Goal: Transaction & Acquisition: Purchase product/service

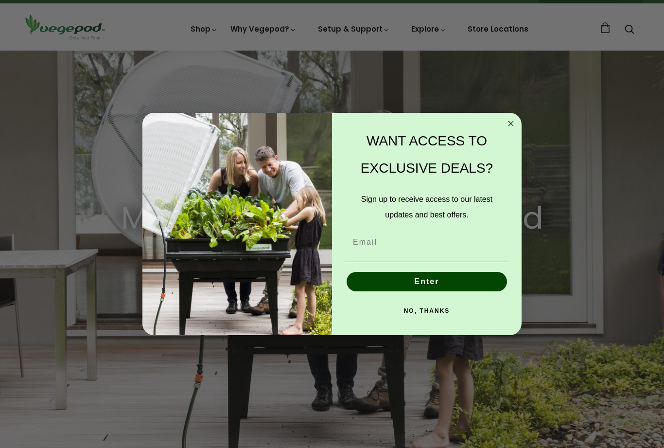
scroll to position [18, 0]
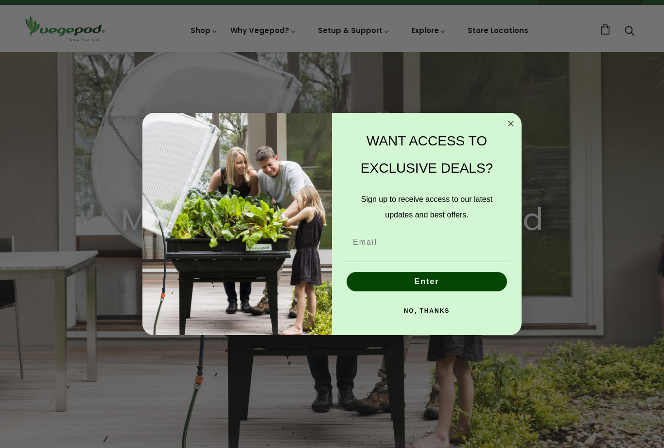
click at [515, 125] on circle "Close dialog" at bounding box center [511, 123] width 11 height 11
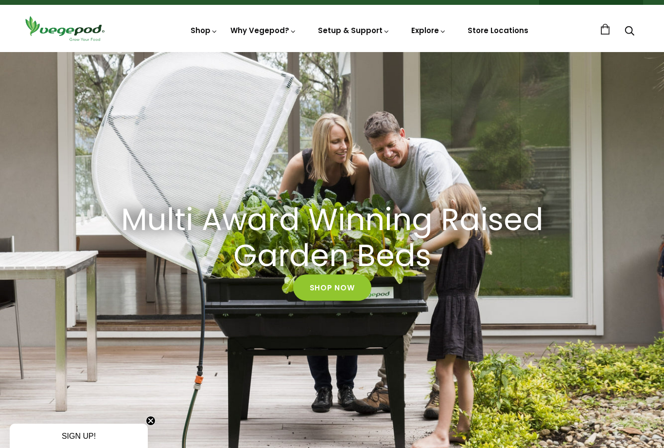
click at [341, 291] on link "Shop Now" at bounding box center [332, 287] width 78 height 26
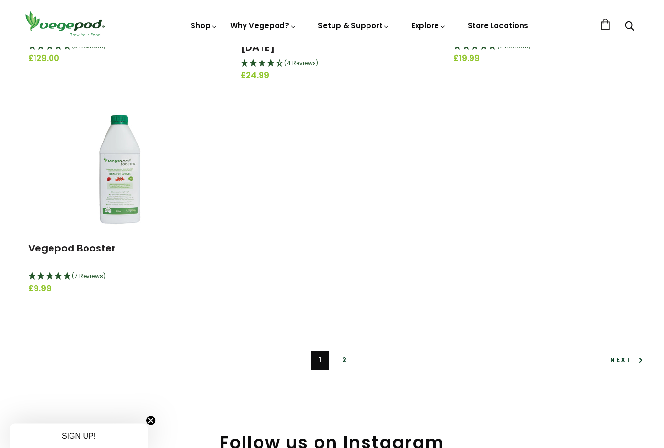
scroll to position [2090, 0]
click at [345, 355] on link "2" at bounding box center [344, 360] width 18 height 18
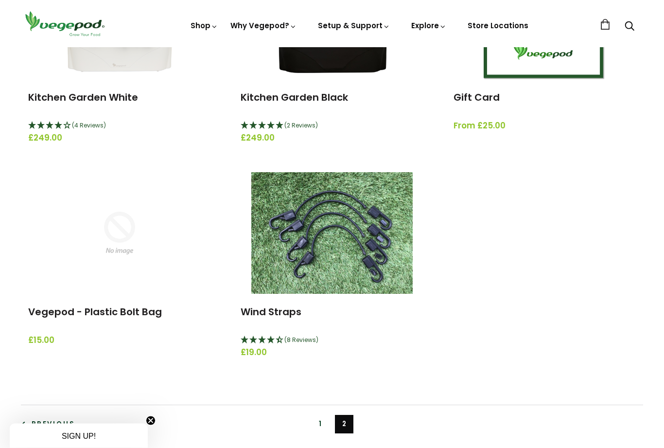
scroll to position [277, 0]
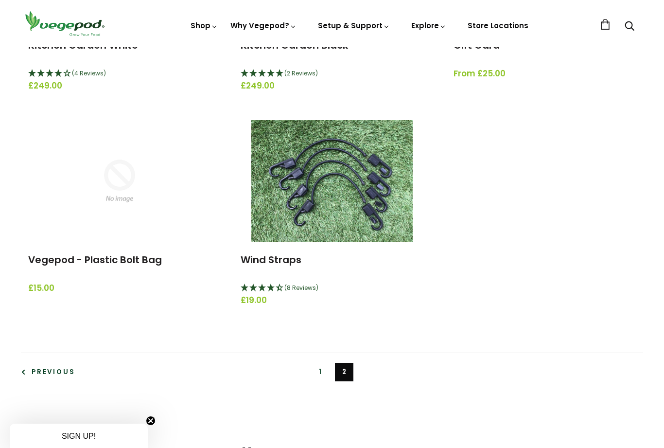
click at [320, 372] on link "1" at bounding box center [320, 372] width 18 height 18
